Goal: Task Accomplishment & Management: Manage account settings

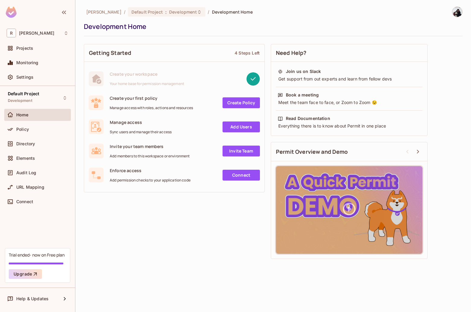
click at [177, 236] on div "Getting Started 4 Steps Left Create your workspace Your home base for permissio…" at bounding box center [273, 151] width 379 height 221
click at [177, 220] on div "Getting Started 4 Steps Left Create your workspace Your home base for permissio…" at bounding box center [273, 151] width 379 height 221
click at [256, 125] on link "Add Users" at bounding box center [241, 127] width 37 height 11
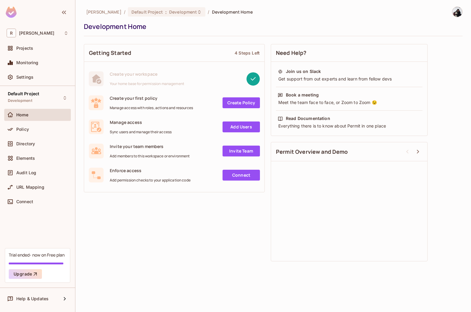
click at [213, 255] on div "Getting Started 4 Steps Left Create your workspace Your home base for permissio…" at bounding box center [273, 153] width 379 height 224
